Goal: Task Accomplishment & Management: Manage account settings

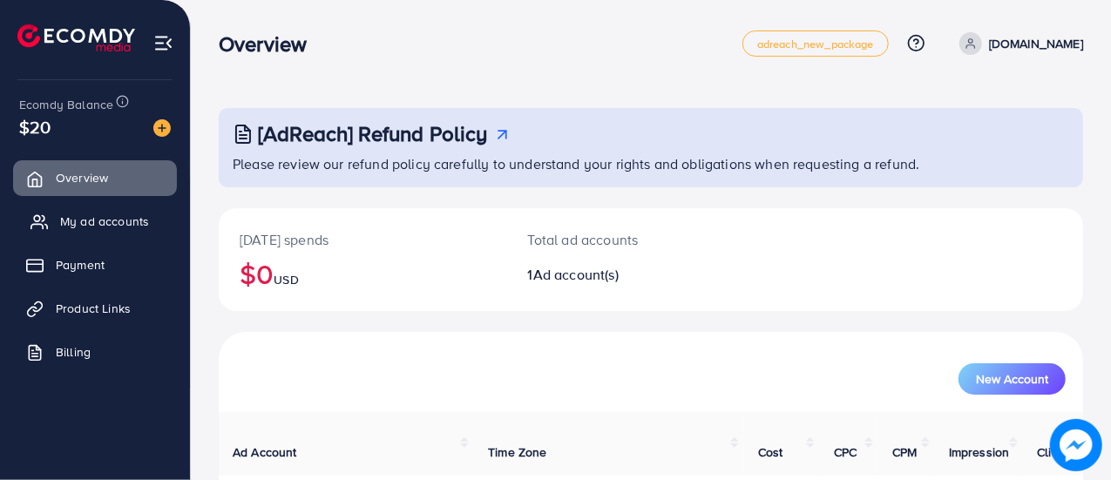
click at [82, 237] on link "My ad accounts" at bounding box center [95, 221] width 164 height 35
